Goal: Task Accomplishment & Management: Complete application form

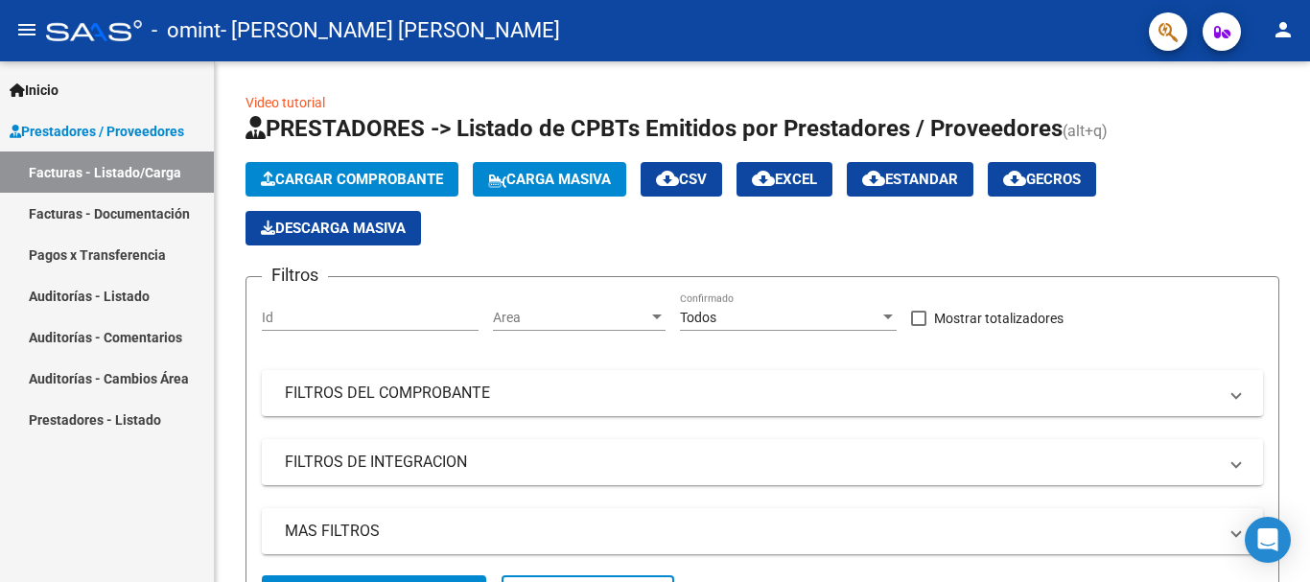
click at [159, 214] on link "Facturas - Documentación" at bounding box center [107, 213] width 214 height 41
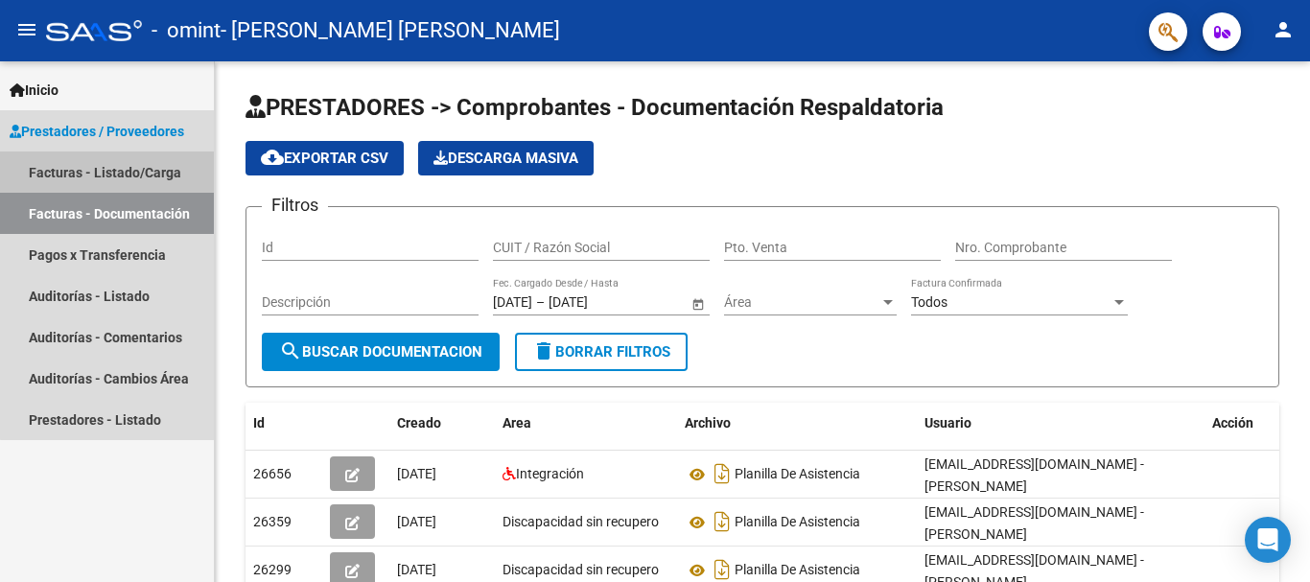
click at [137, 179] on link "Facturas - Listado/Carga" at bounding box center [107, 172] width 214 height 41
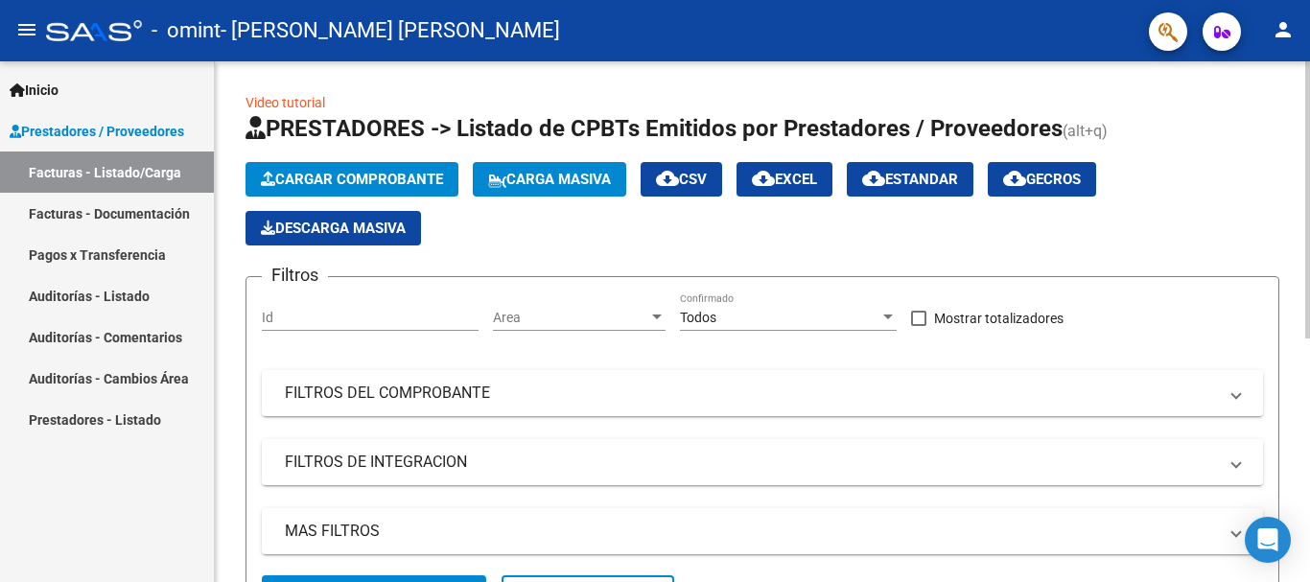
click at [331, 177] on span "Cargar Comprobante" at bounding box center [352, 179] width 182 height 17
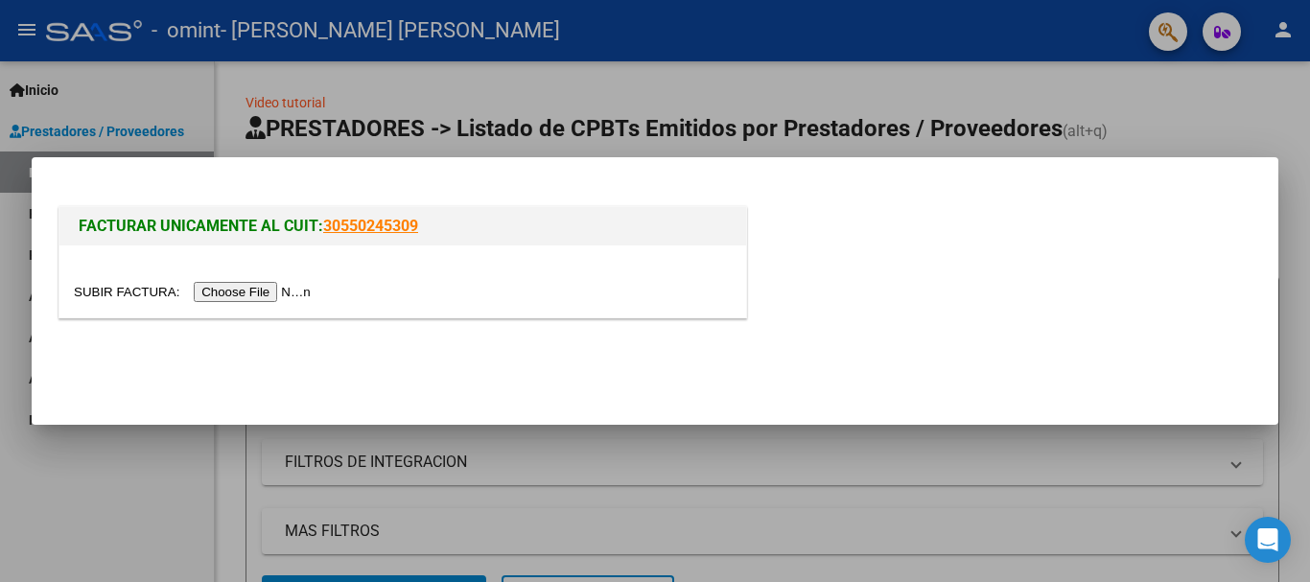
click at [284, 284] on input "file" at bounding box center [195, 292] width 243 height 20
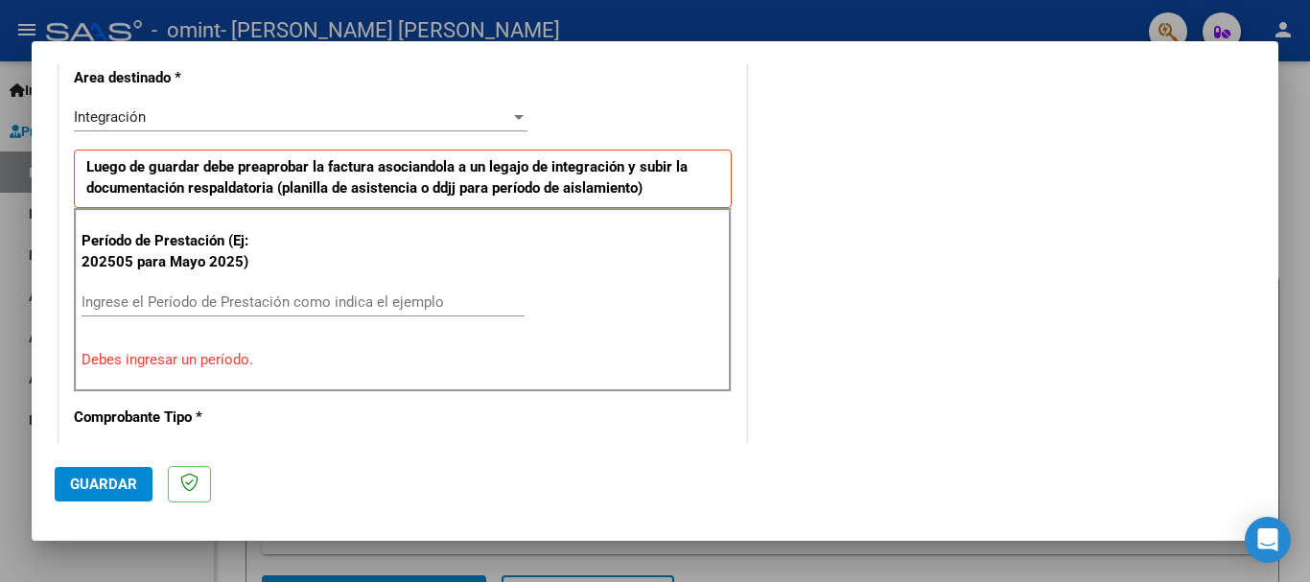
scroll to position [539, 0]
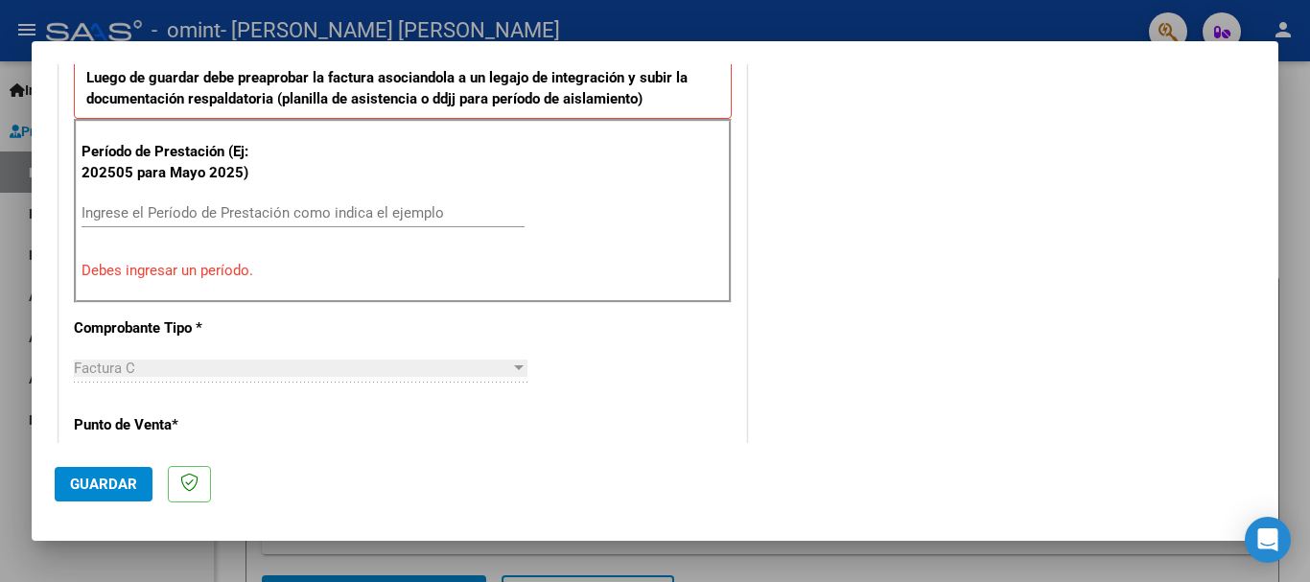
click at [215, 276] on p "Debes ingresar un período." at bounding box center [403, 271] width 643 height 22
click at [217, 209] on input "Ingrese el Período de Prestación como indica el ejemplo" at bounding box center [303, 212] width 443 height 17
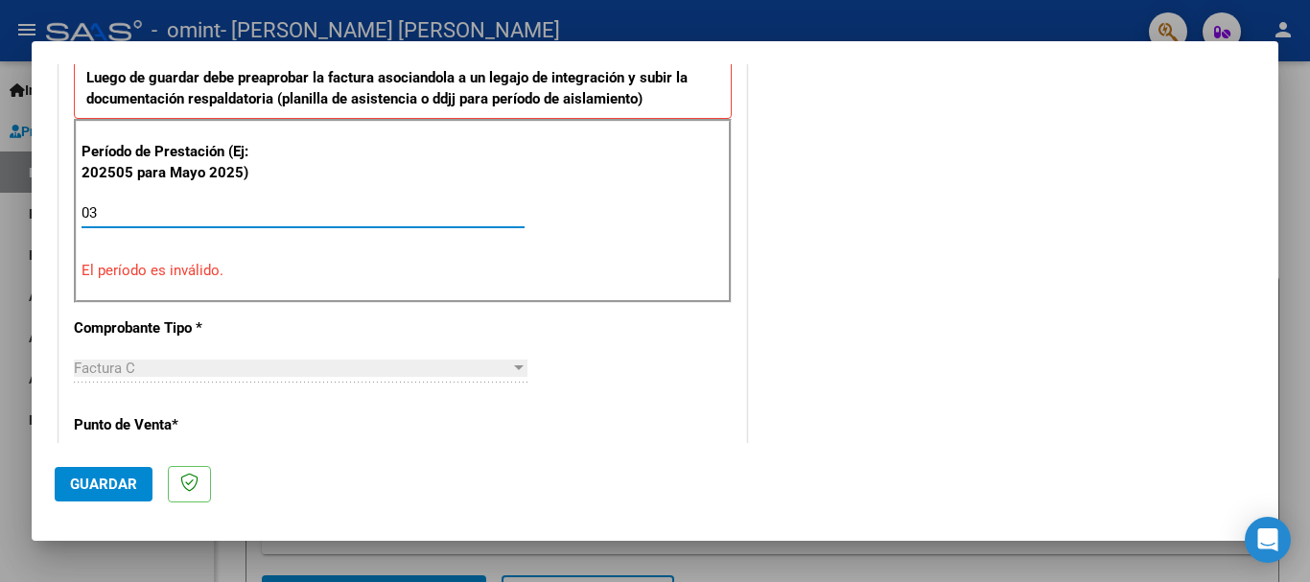
type input "0"
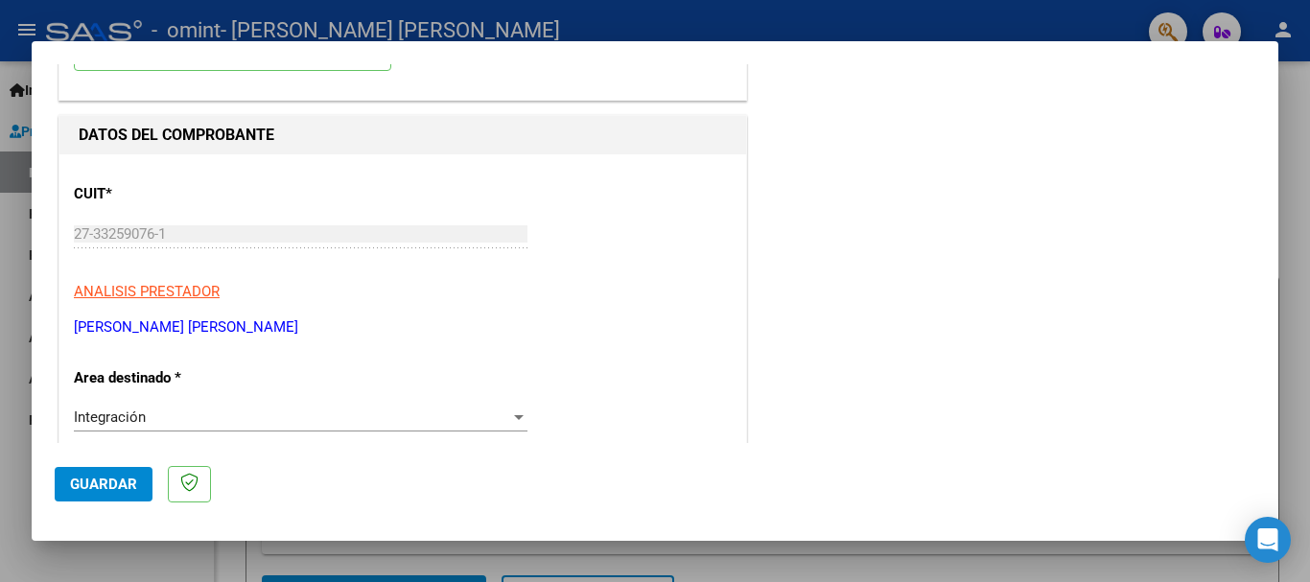
scroll to position [0, 0]
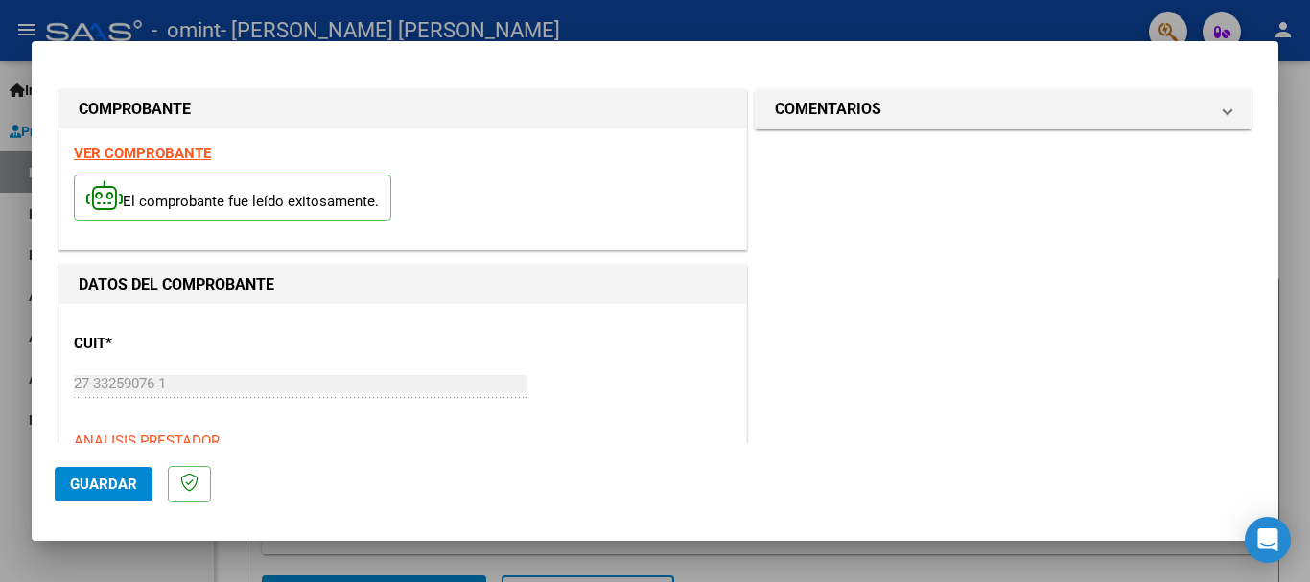
type input "202509"
click at [116, 482] on span "Guardar" at bounding box center [103, 484] width 67 height 17
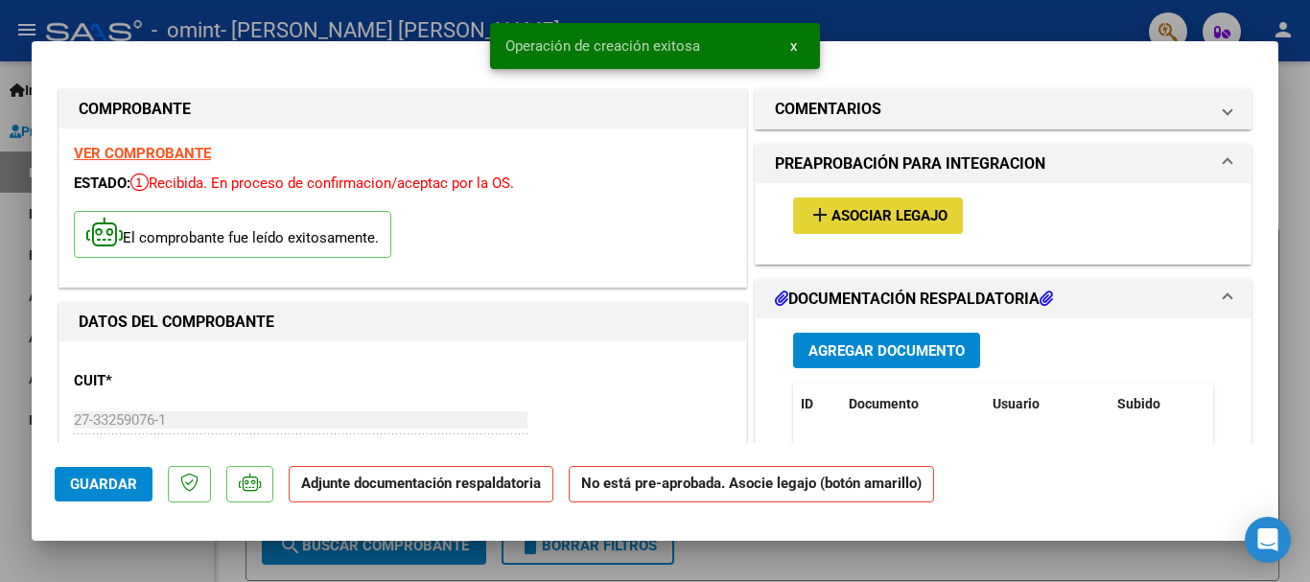
click at [893, 211] on span "Asociar Legajo" at bounding box center [890, 216] width 116 height 17
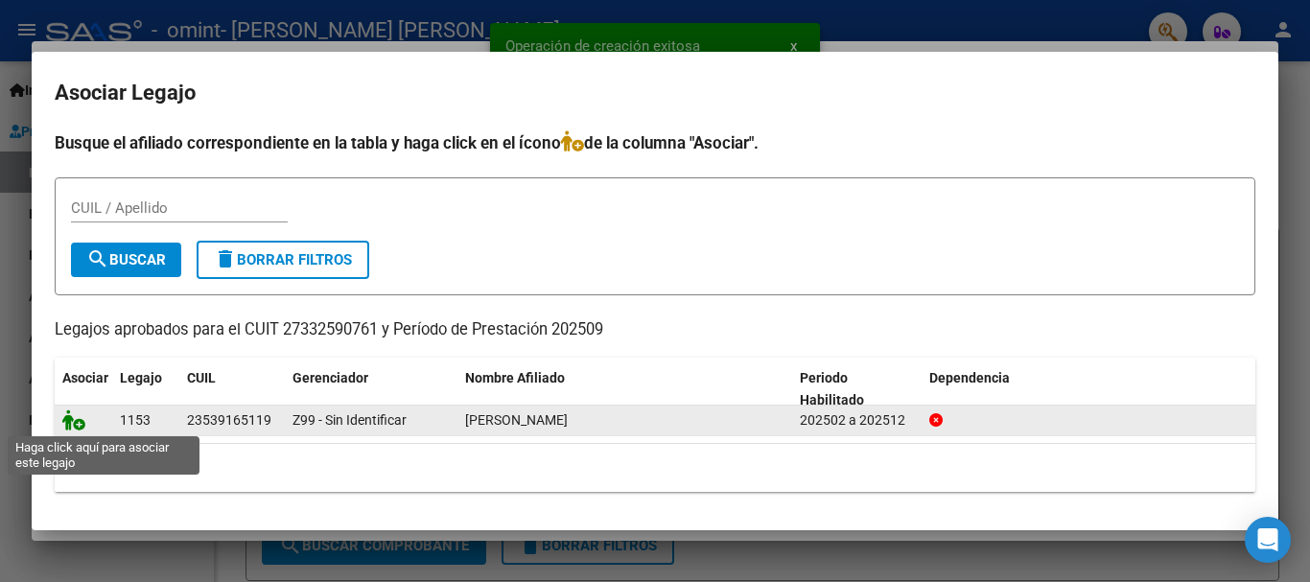
click at [82, 422] on icon at bounding box center [73, 420] width 23 height 21
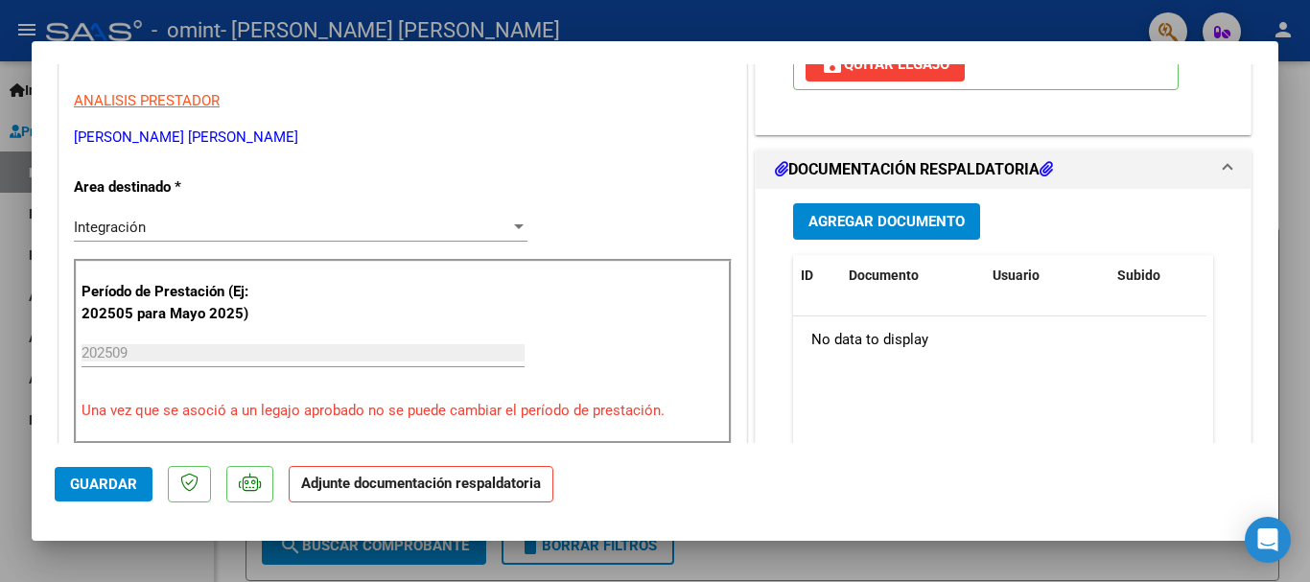
scroll to position [384, 0]
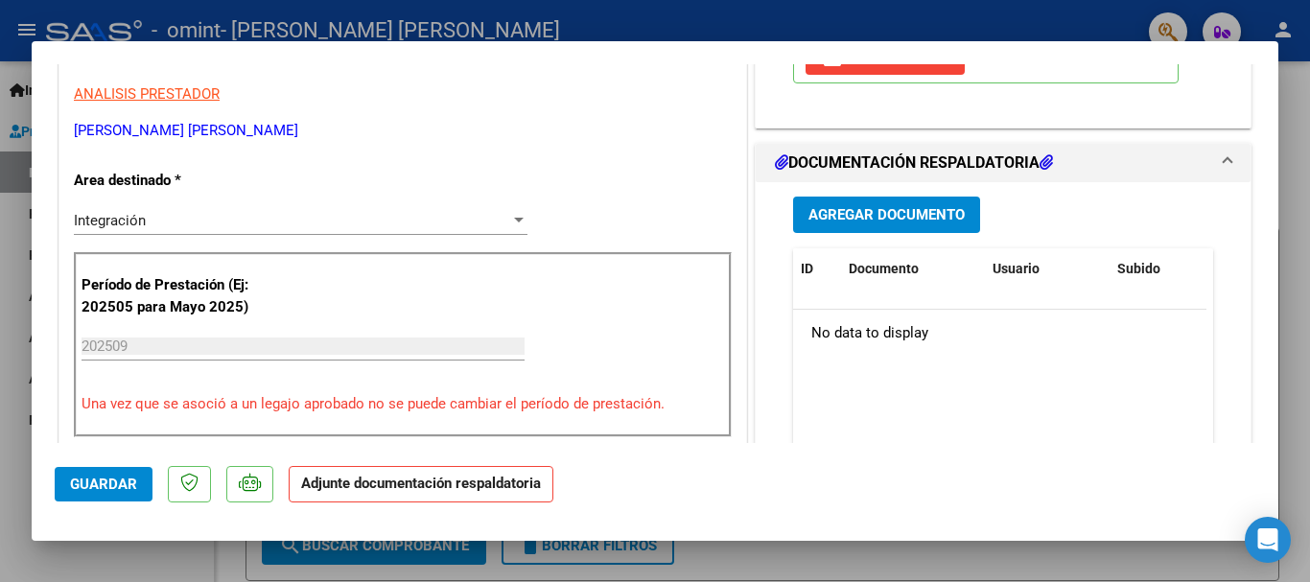
click at [874, 213] on span "Agregar Documento" at bounding box center [887, 215] width 156 height 17
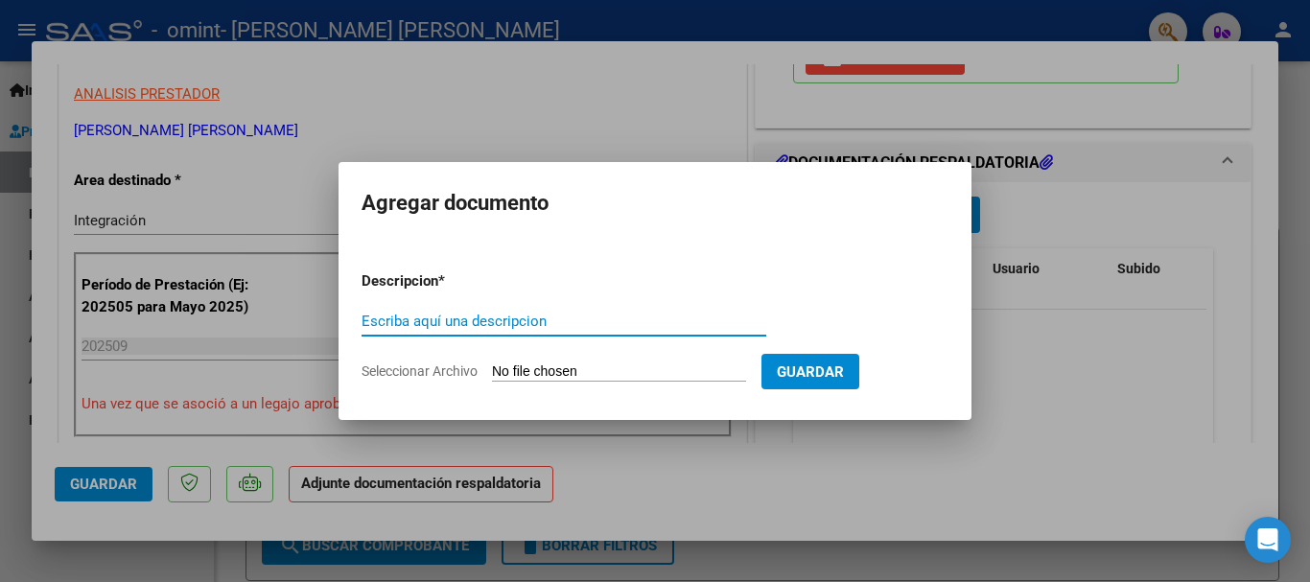
click at [670, 364] on input "Seleccionar Archivo" at bounding box center [619, 373] width 254 height 18
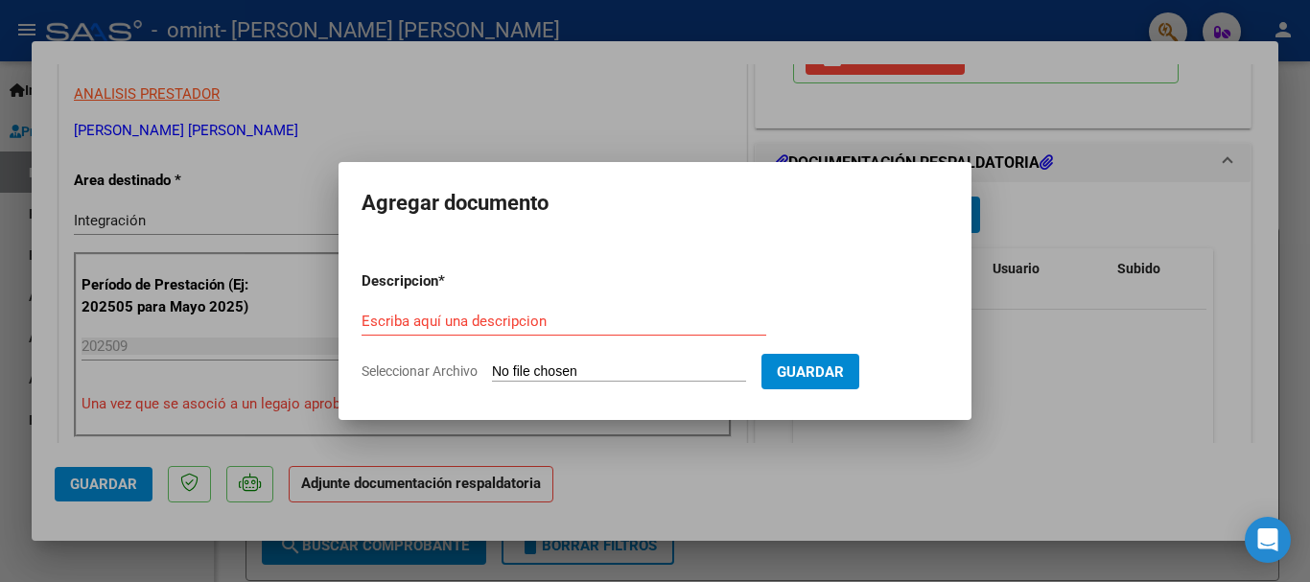
type input "C:\fakepath\Planilla de asistencia [DATE].pdf"
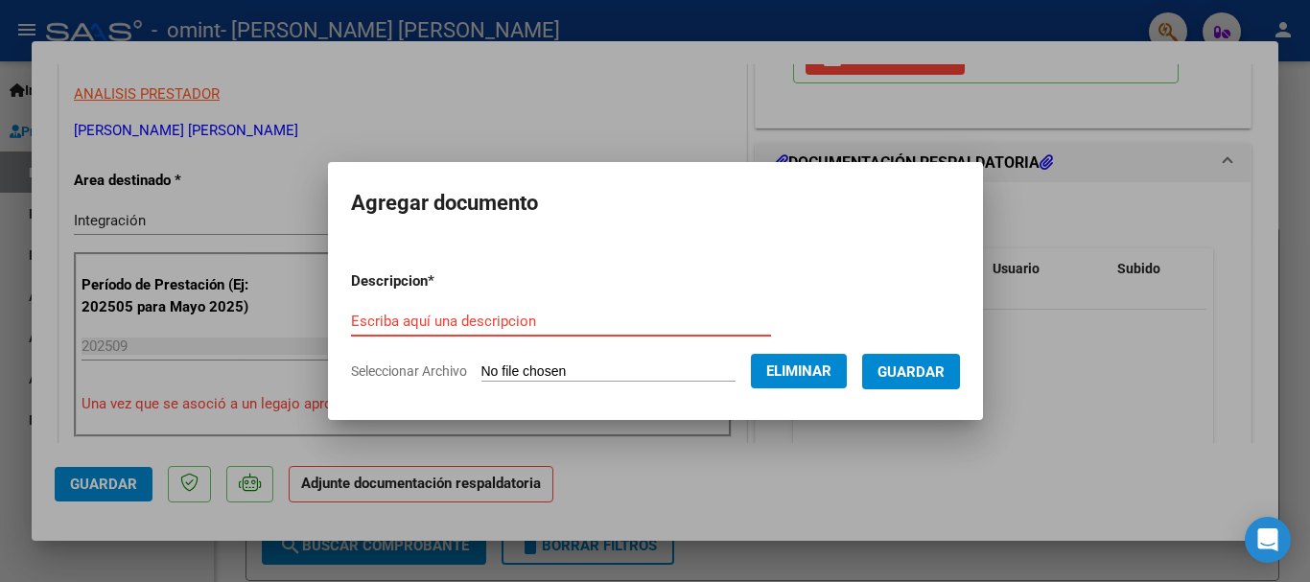
click at [450, 316] on input "Escriba aquí una descripcion" at bounding box center [561, 321] width 420 height 17
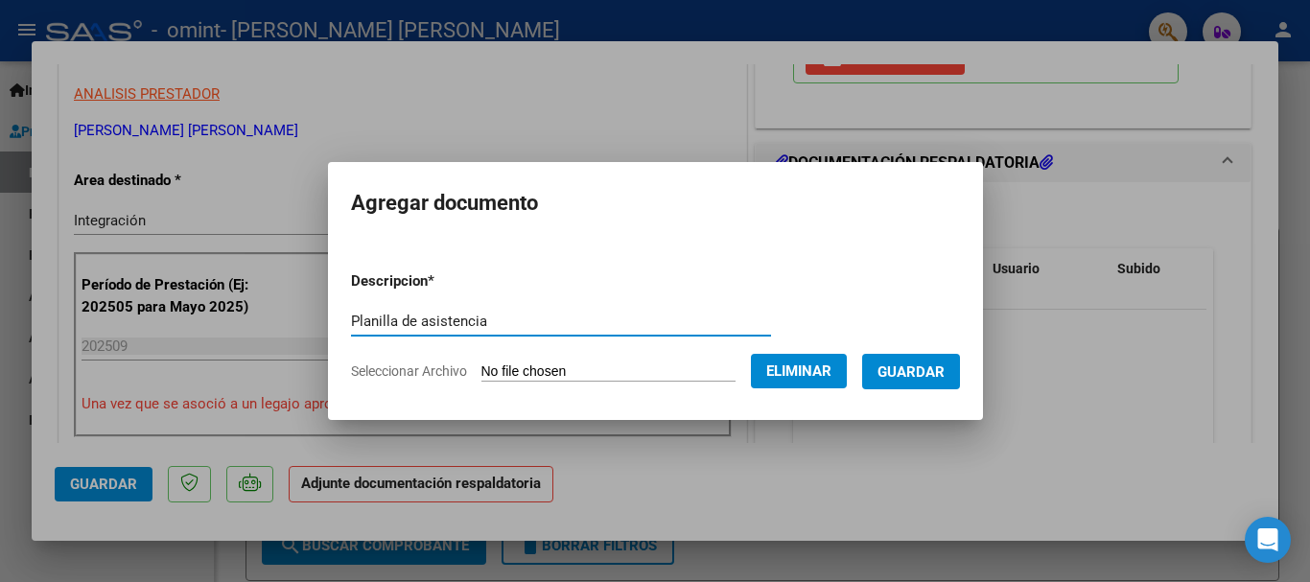
type input "Planilla de asistencia"
click at [927, 372] on span "Guardar" at bounding box center [911, 372] width 67 height 17
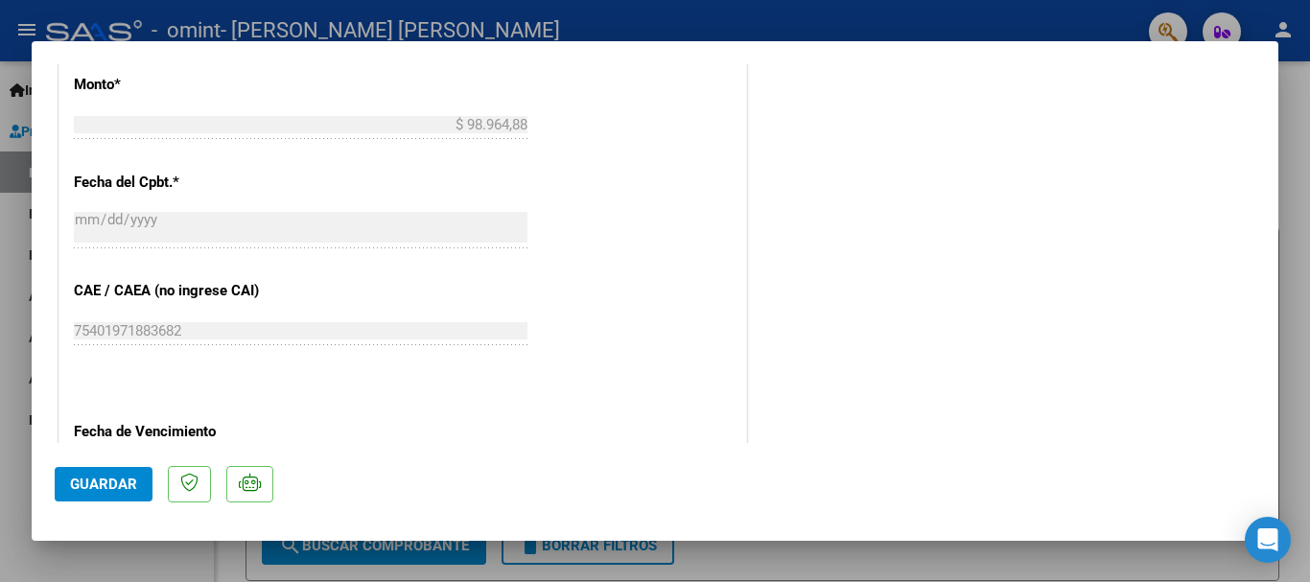
scroll to position [1151, 0]
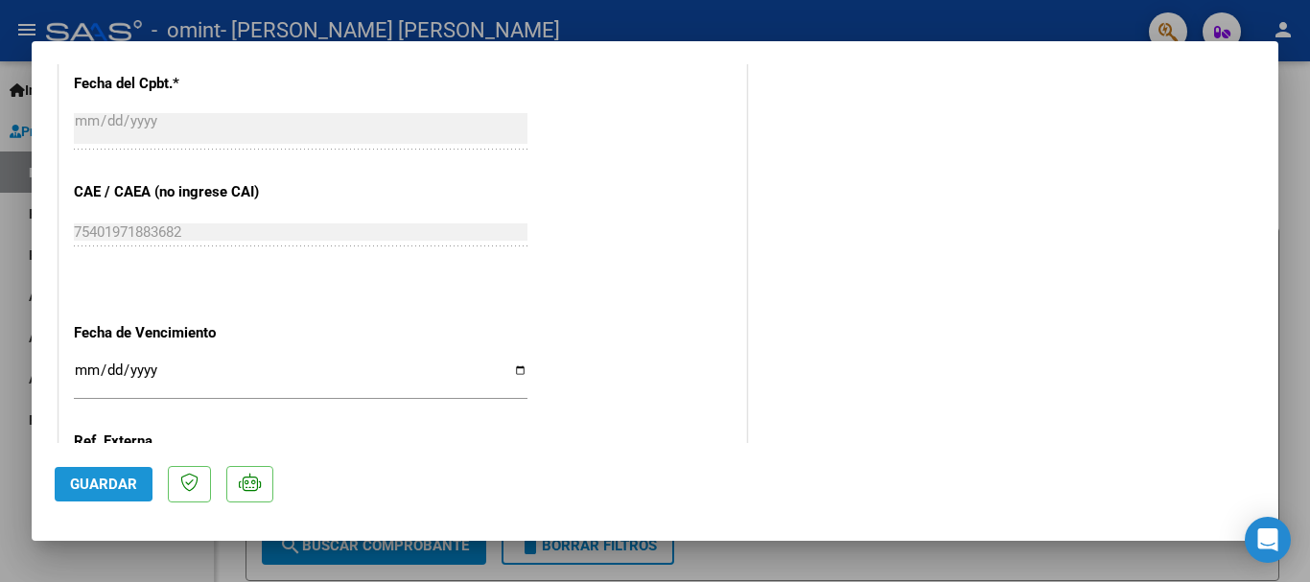
click at [77, 483] on span "Guardar" at bounding box center [103, 484] width 67 height 17
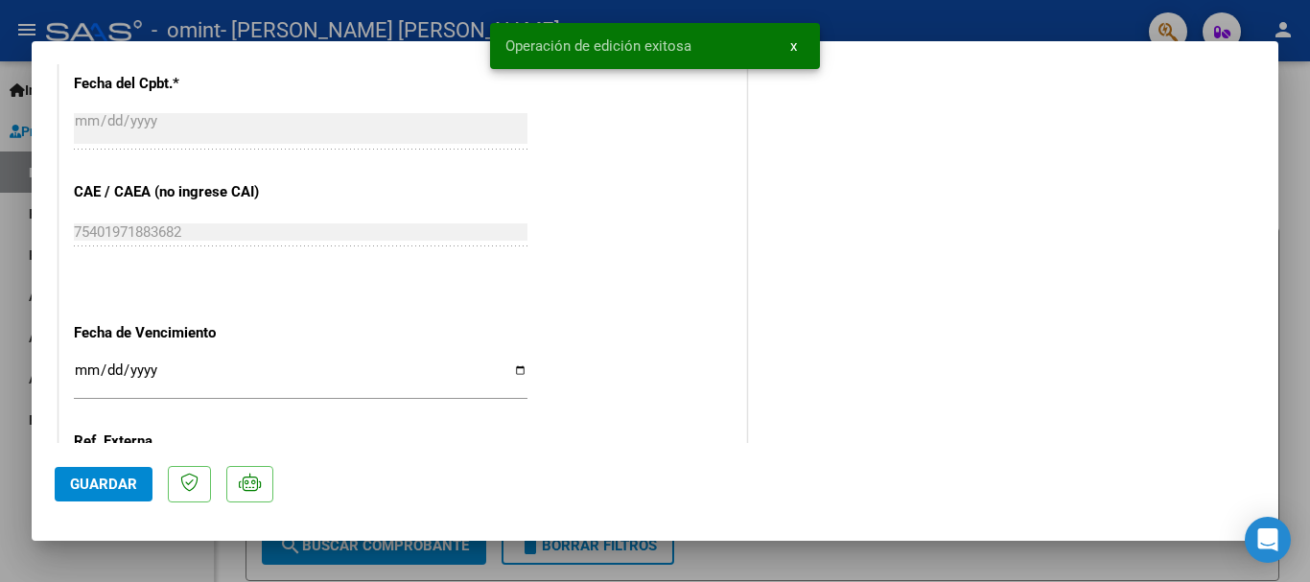
click at [1293, 102] on div at bounding box center [655, 291] width 1310 height 582
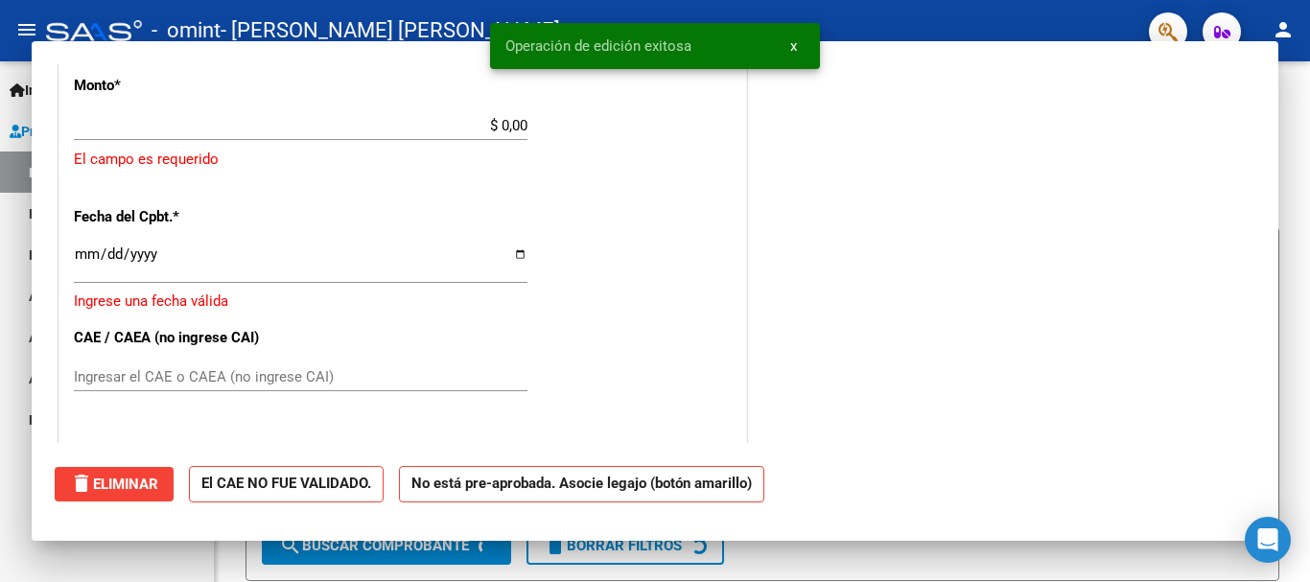
scroll to position [0, 0]
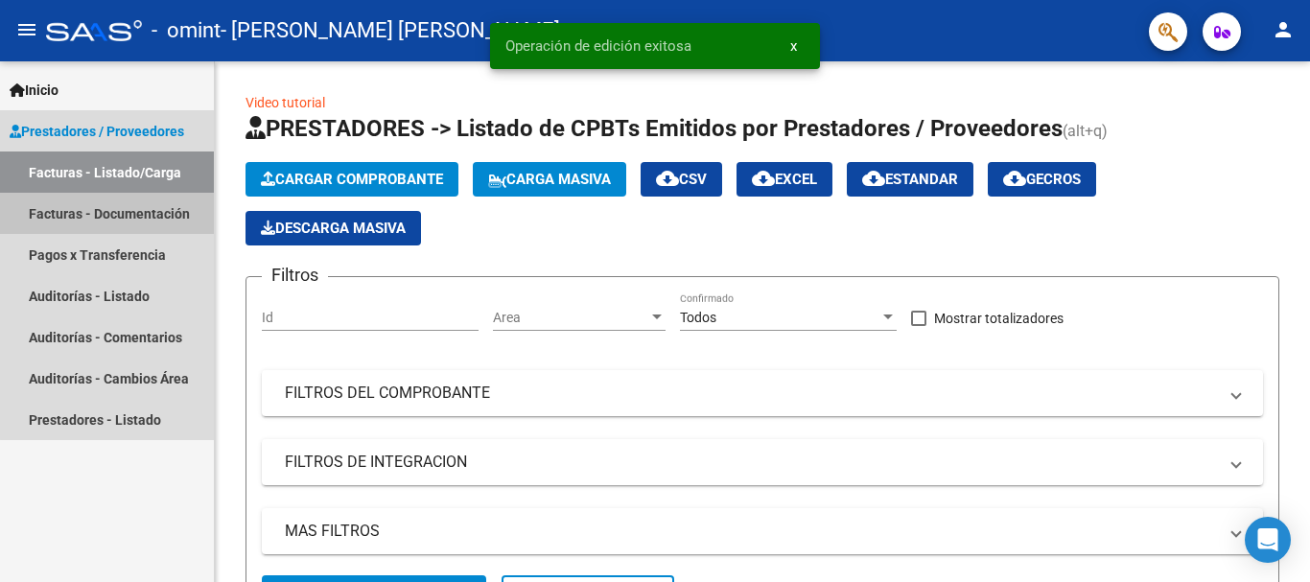
click at [124, 208] on link "Facturas - Documentación" at bounding box center [107, 213] width 214 height 41
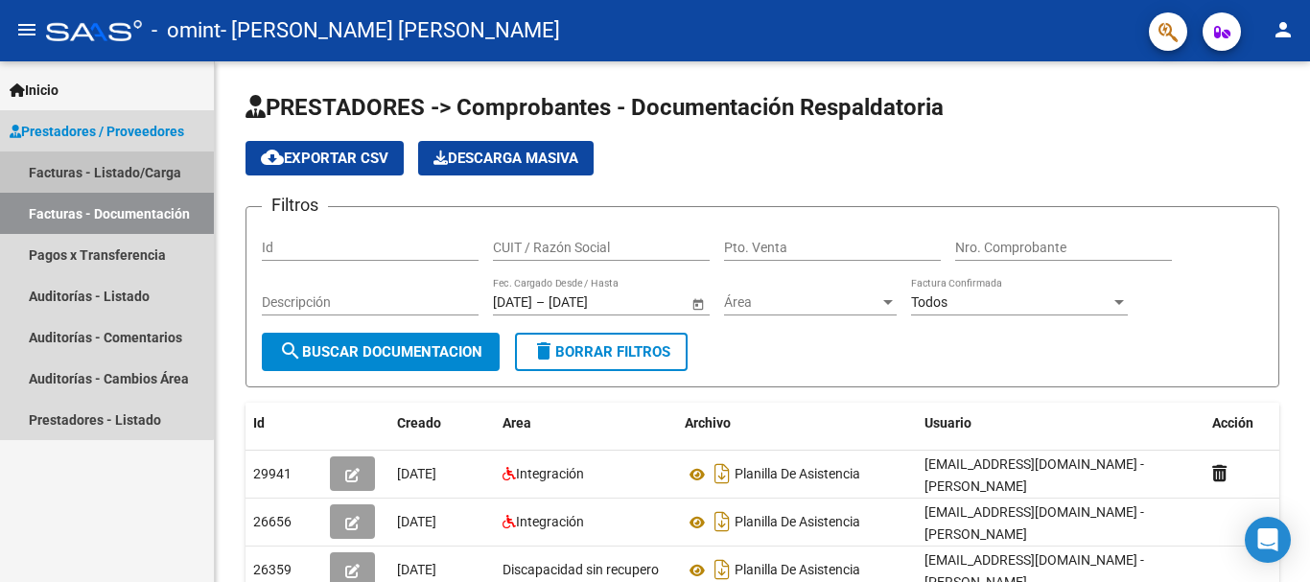
click at [89, 178] on link "Facturas - Listado/Carga" at bounding box center [107, 172] width 214 height 41
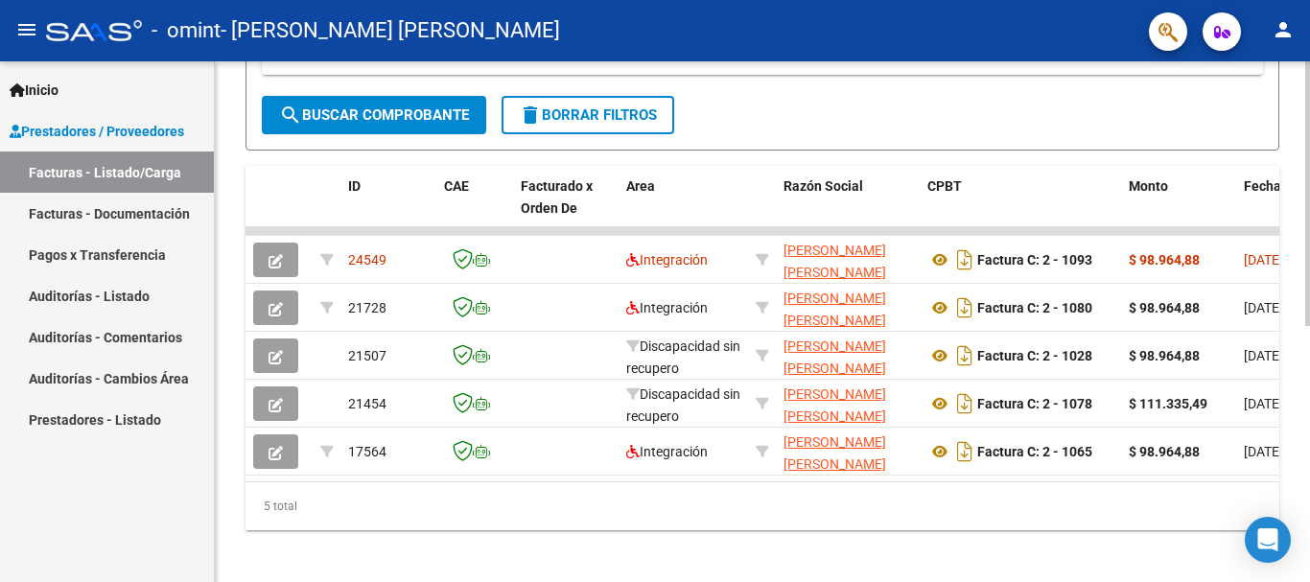
scroll to position [0, 55]
